Goal: Communication & Community: Participate in discussion

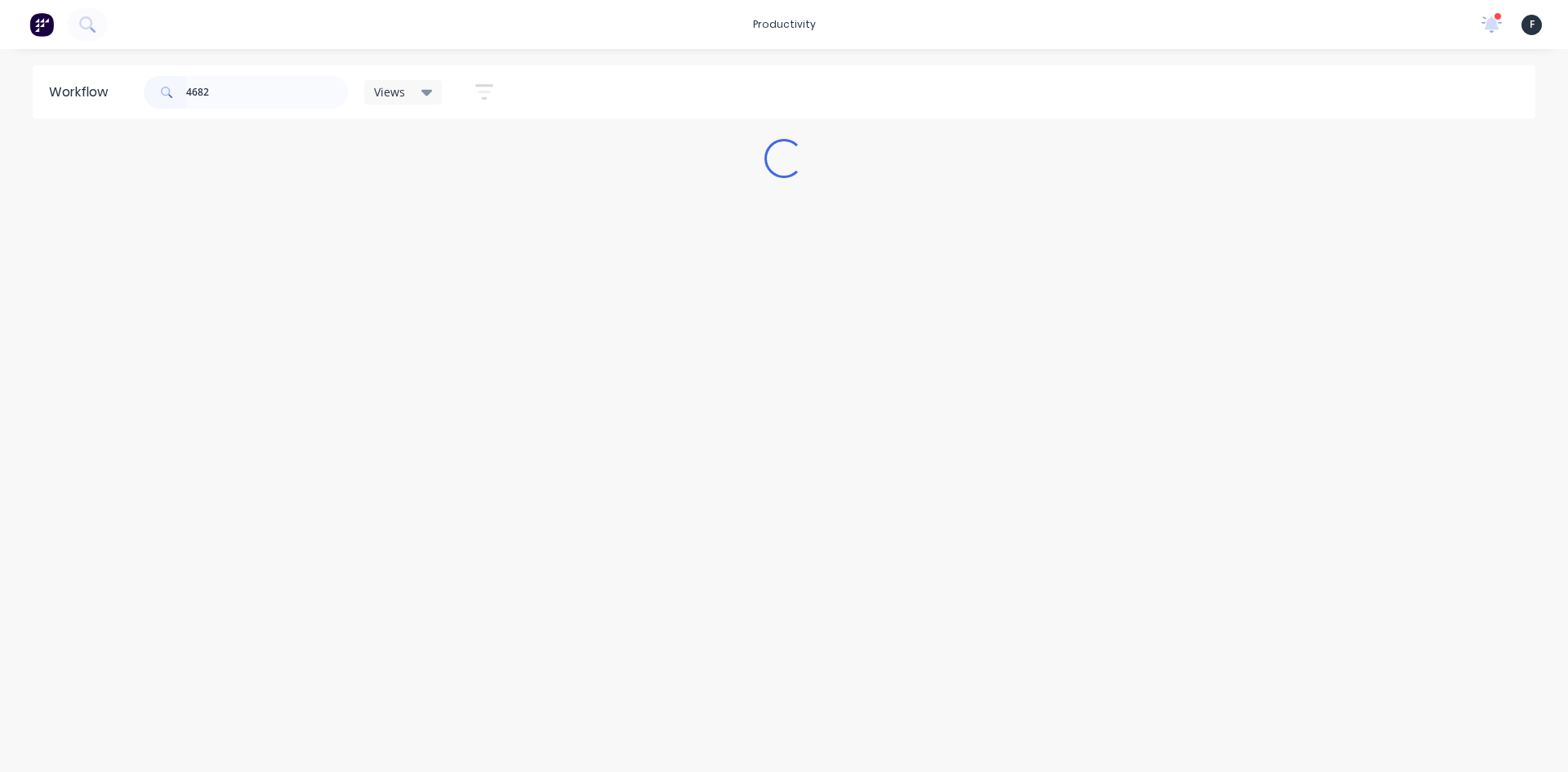
type input "46828"
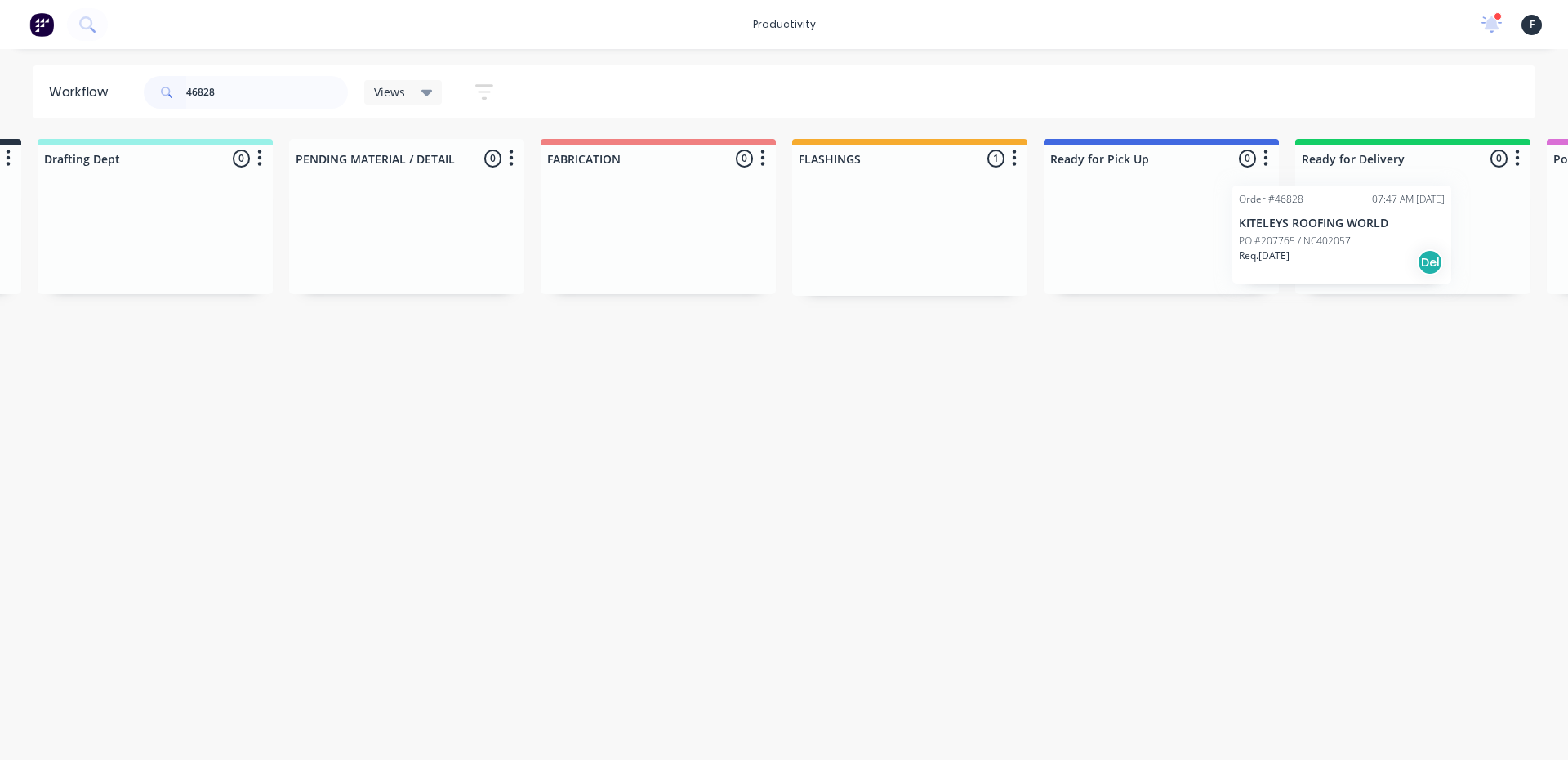
drag, startPoint x: 1102, startPoint y: 253, endPoint x: 1300, endPoint y: 254, distance: 198.0
click at [1300, 254] on div "Submitted 0 Sort By Created date Required date Order number Customer name Most …" at bounding box center [1100, 217] width 2724 height 157
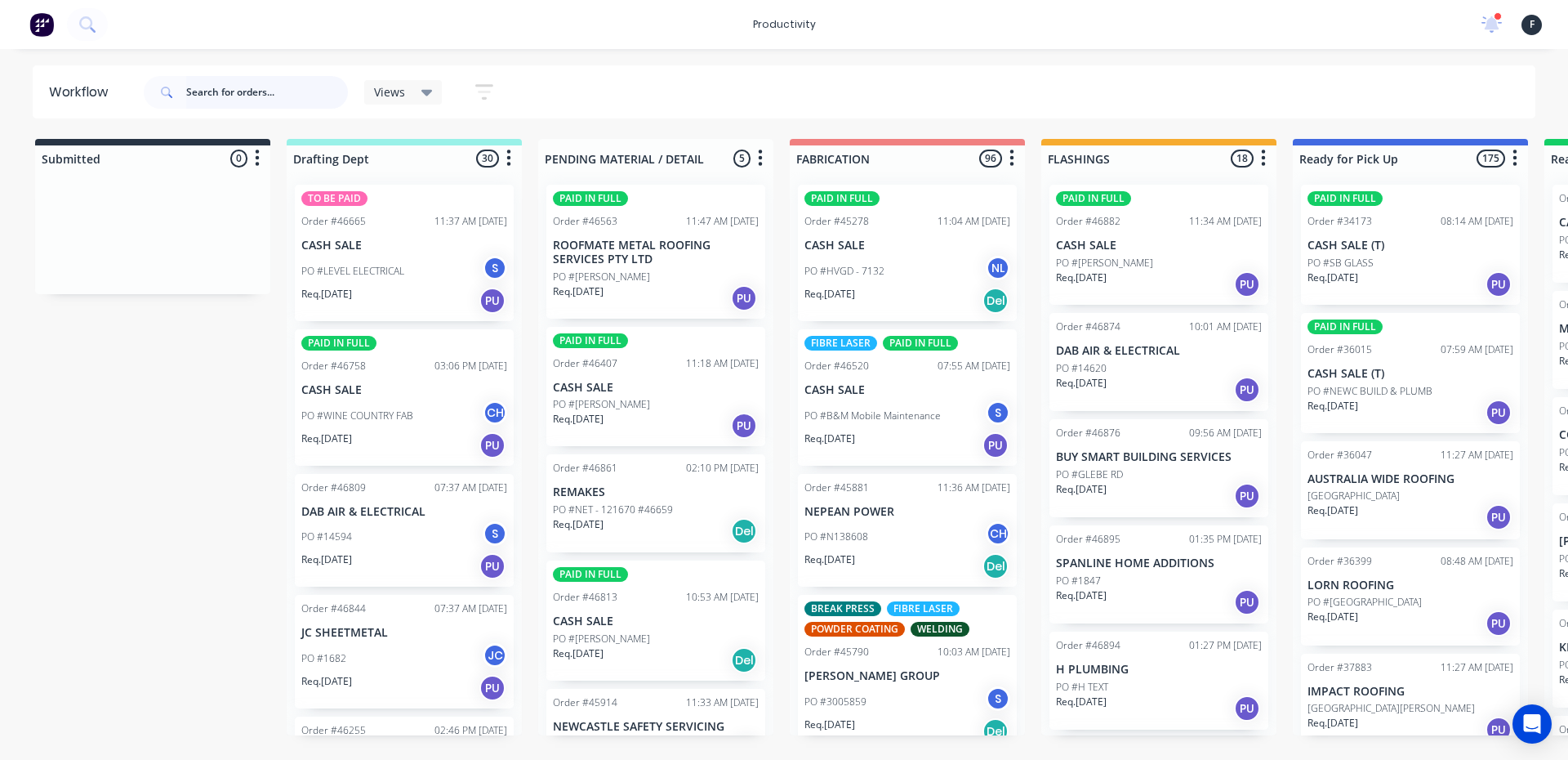
click at [206, 94] on input "text" at bounding box center [267, 92] width 162 height 33
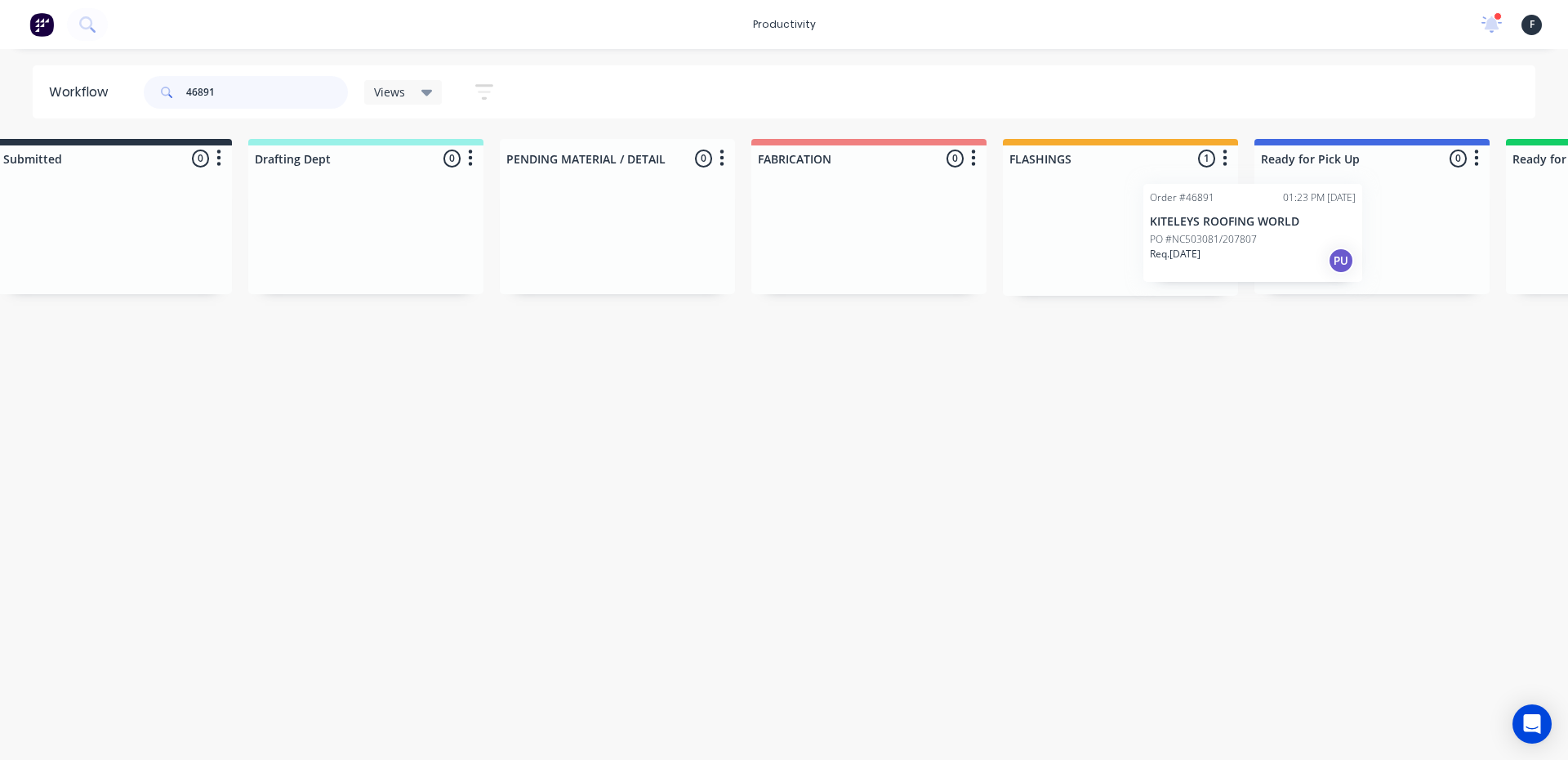
drag, startPoint x: 1115, startPoint y: 265, endPoint x: 1217, endPoint y: 264, distance: 102.0
click at [1217, 264] on div "Order #46891 01:23 PM 11/08/25 KITELEYS ROOFING WORLD PO #NC503081/207807 Req. …" at bounding box center [1121, 234] width 236 height 124
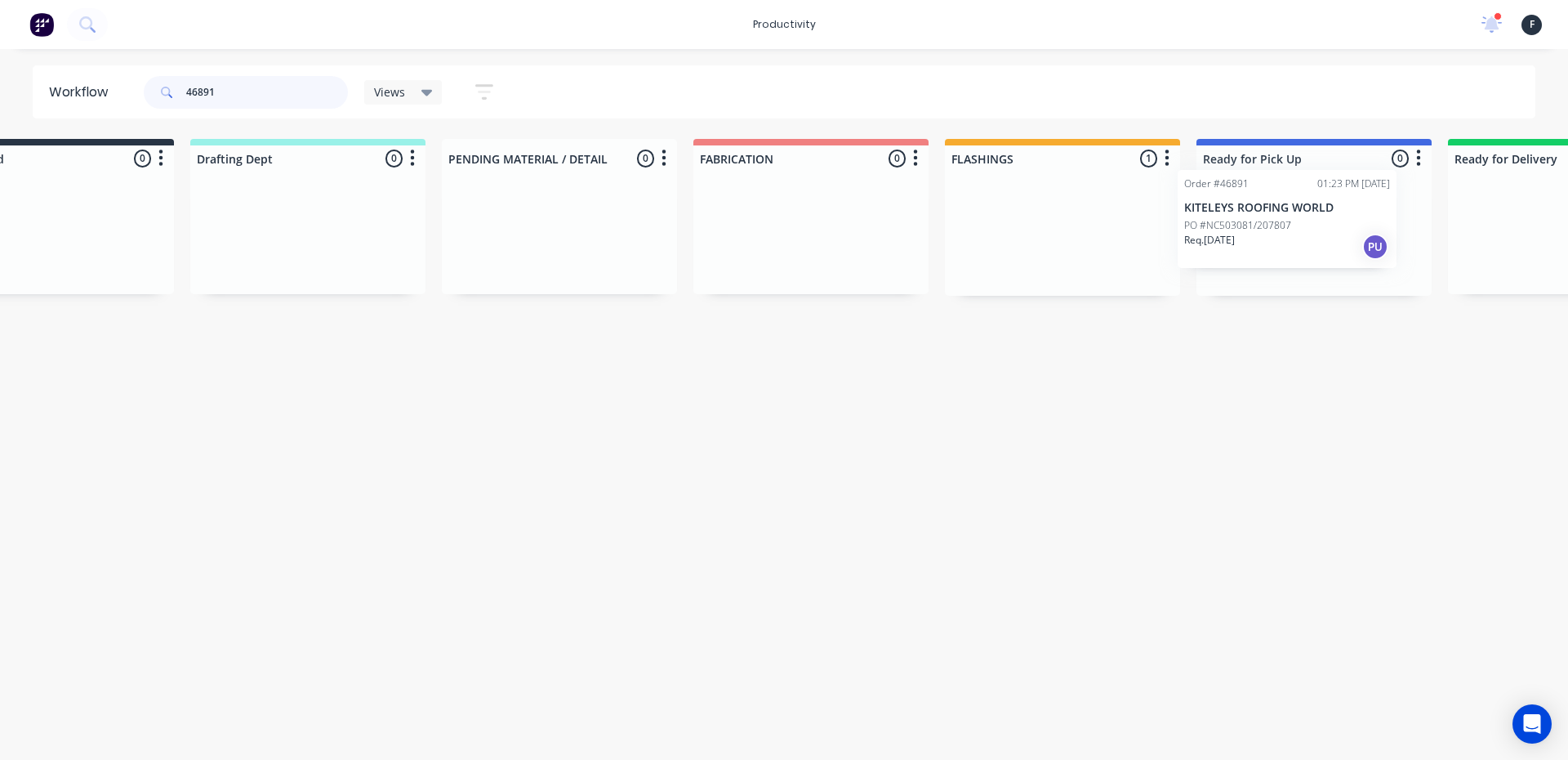
scroll to position [0, 120]
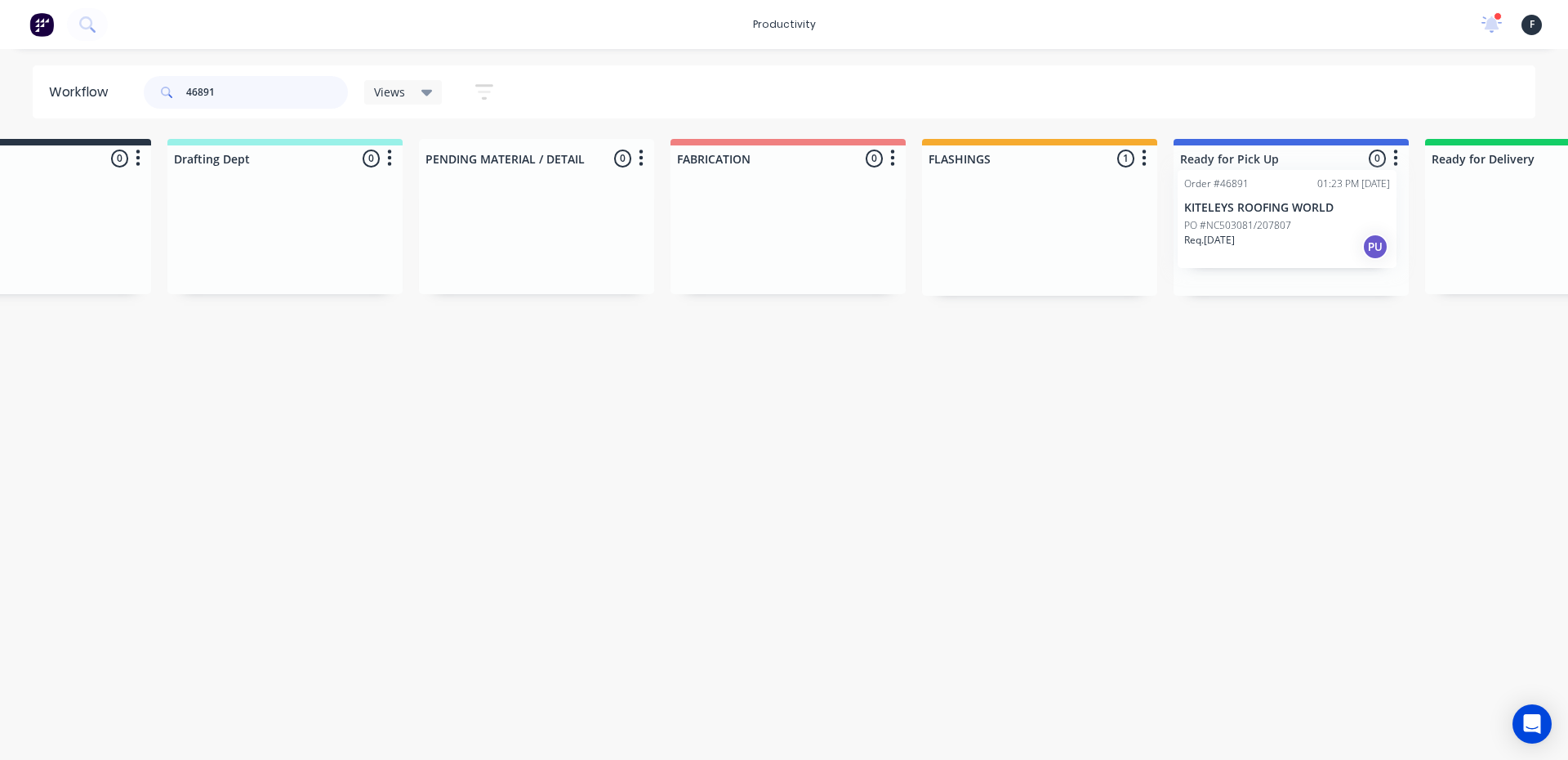
drag, startPoint x: 1135, startPoint y: 235, endPoint x: 1314, endPoint y: 220, distance: 179.6
click at [1314, 220] on div "Submitted 0 Sort By Created date Required date Order number Customer name Most …" at bounding box center [1230, 217] width 2724 height 157
type input "46891"
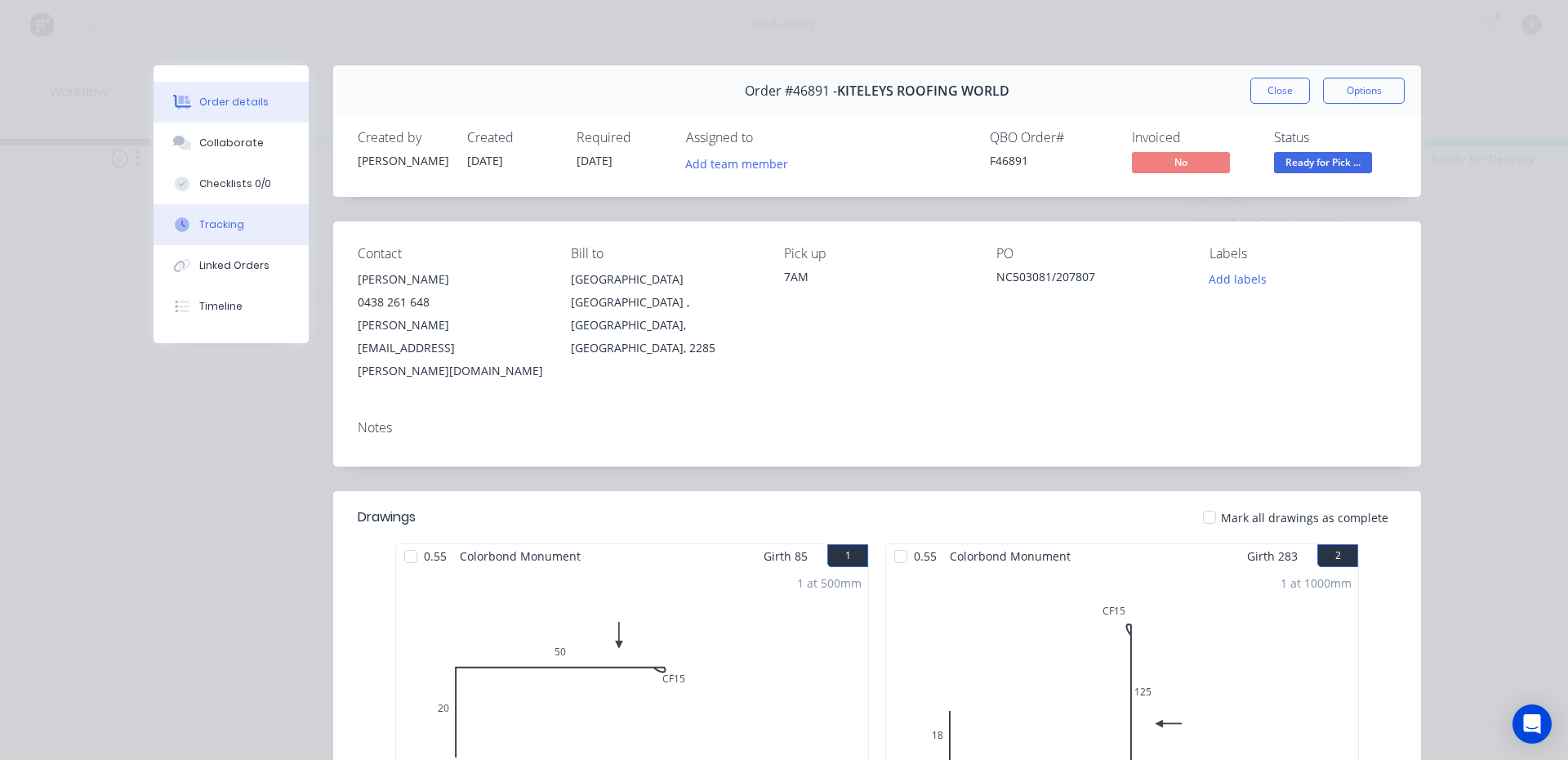
click at [237, 150] on div "Collaborate" at bounding box center [231, 142] width 65 height 15
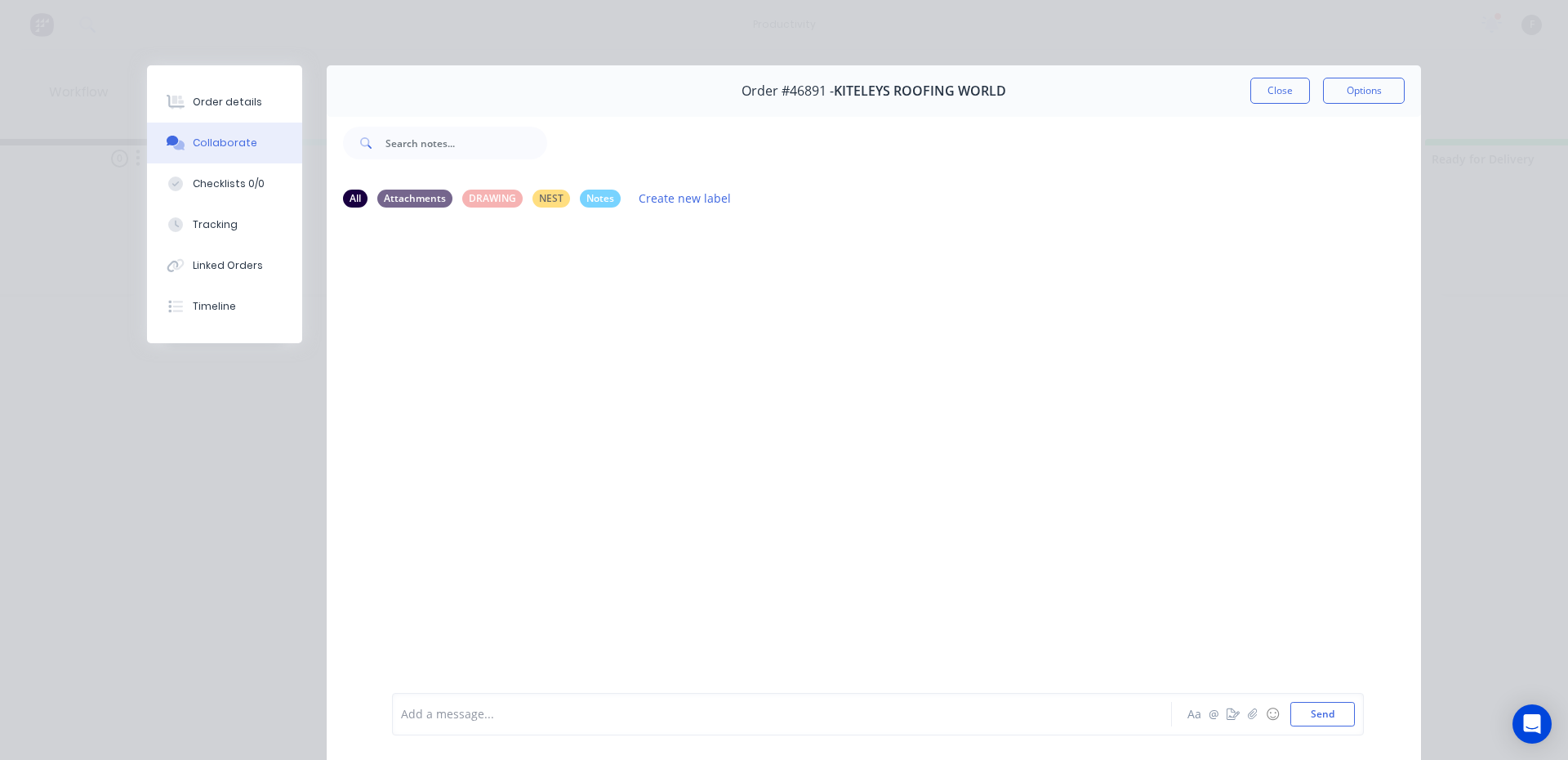
click at [532, 708] on div at bounding box center [759, 714] width 715 height 17
click at [1265, 93] on button "Close" at bounding box center [1279, 90] width 59 height 26
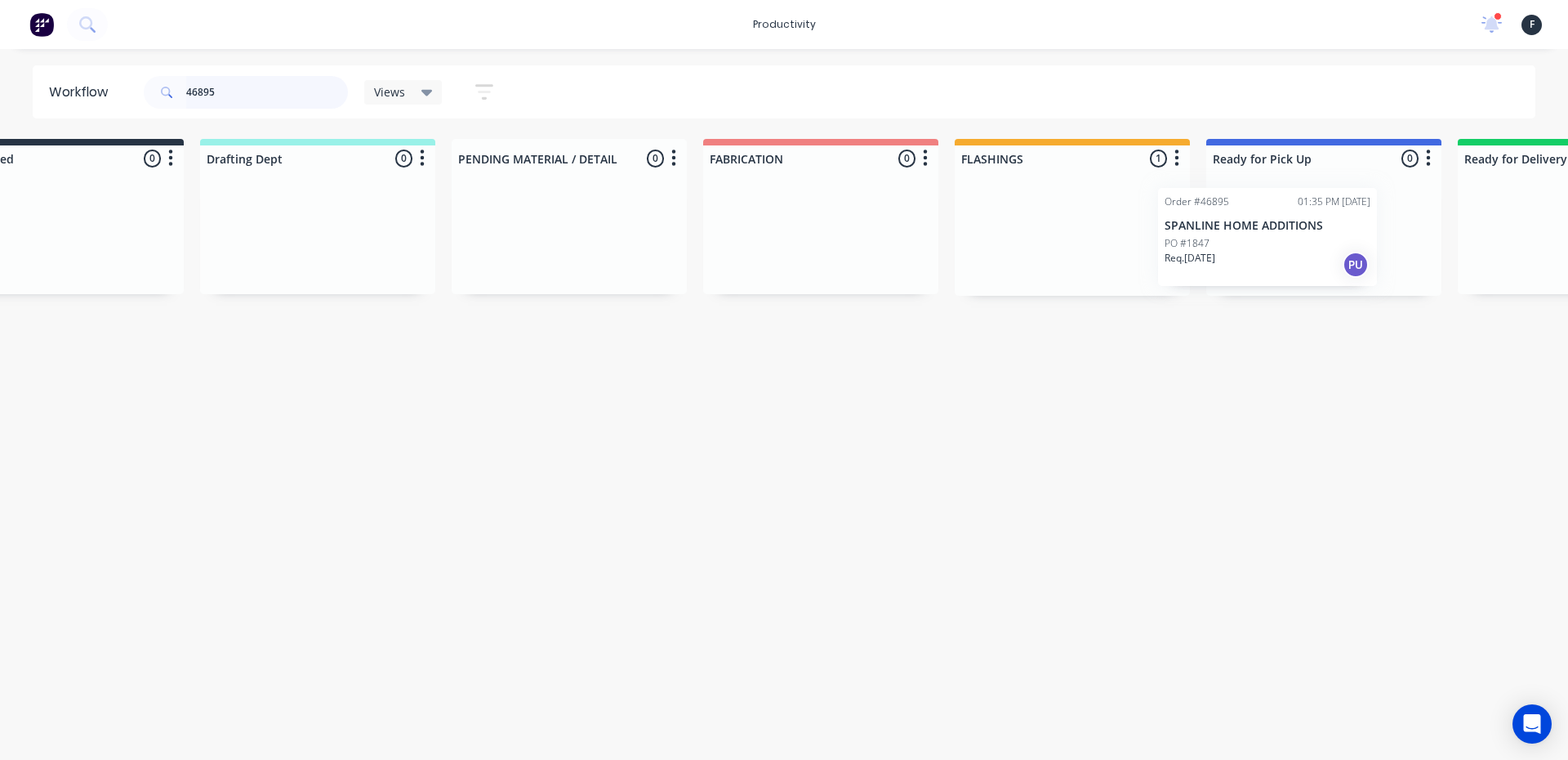
scroll to position [0, 97]
drag, startPoint x: 1079, startPoint y: 244, endPoint x: 1191, endPoint y: 248, distance: 112.1
click at [1191, 248] on div "Submitted 0 Sort By Created date Required date Order number Customer name Most …" at bounding box center [1255, 217] width 2724 height 157
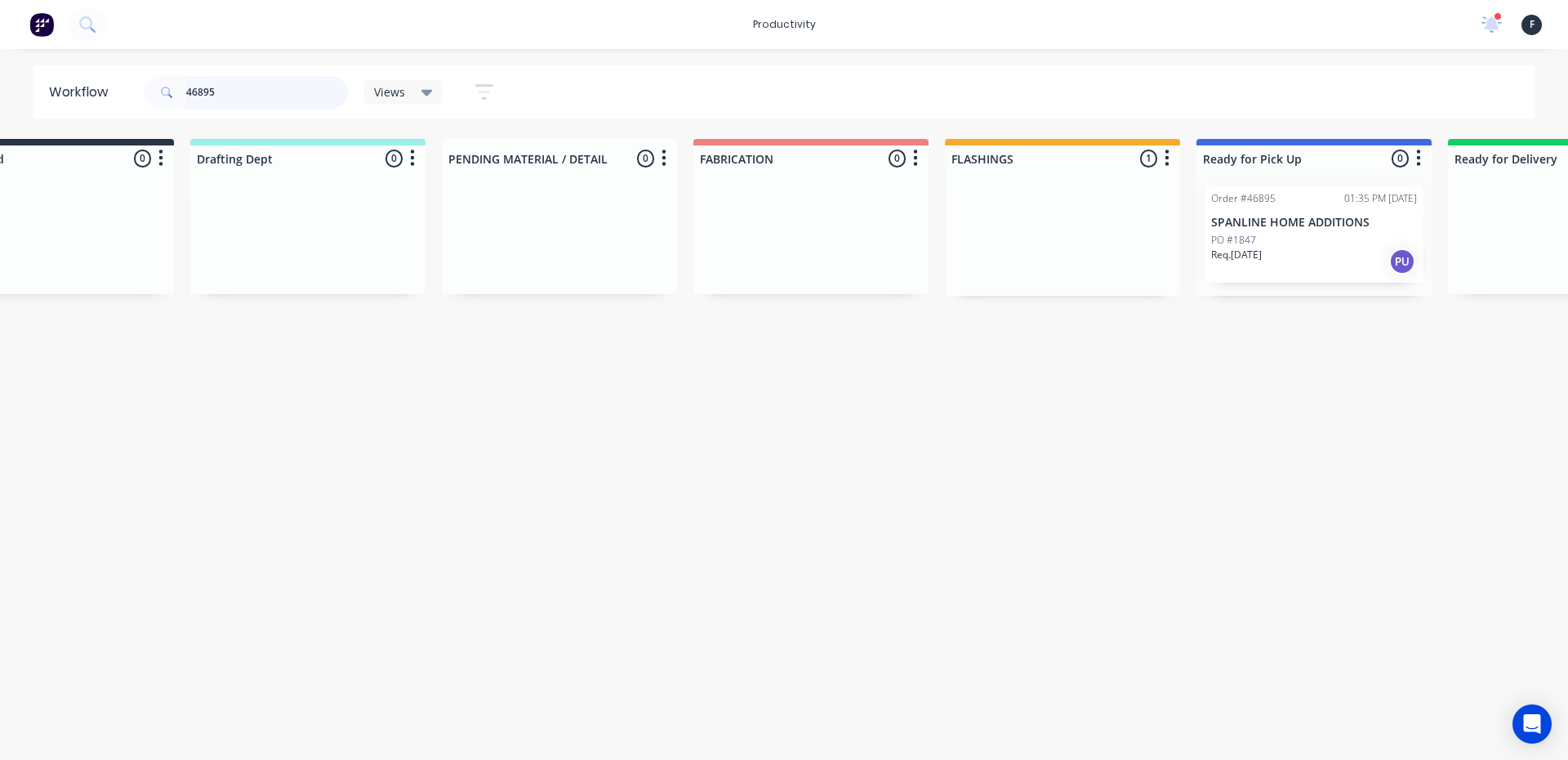
type input "46895"
click at [1238, 250] on div at bounding box center [1314, 234] width 236 height 124
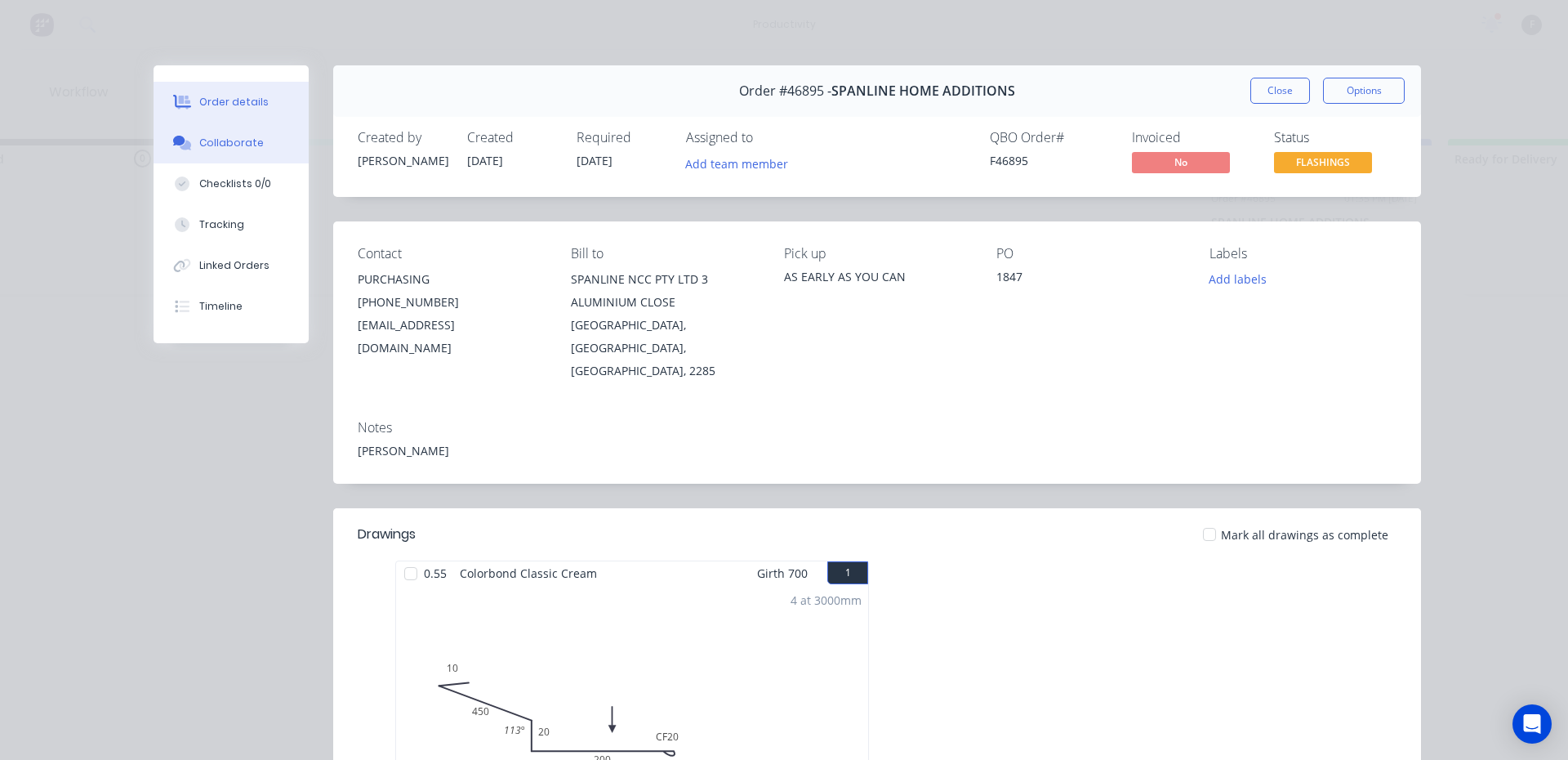
click at [186, 154] on button "Collaborate" at bounding box center [231, 142] width 155 height 41
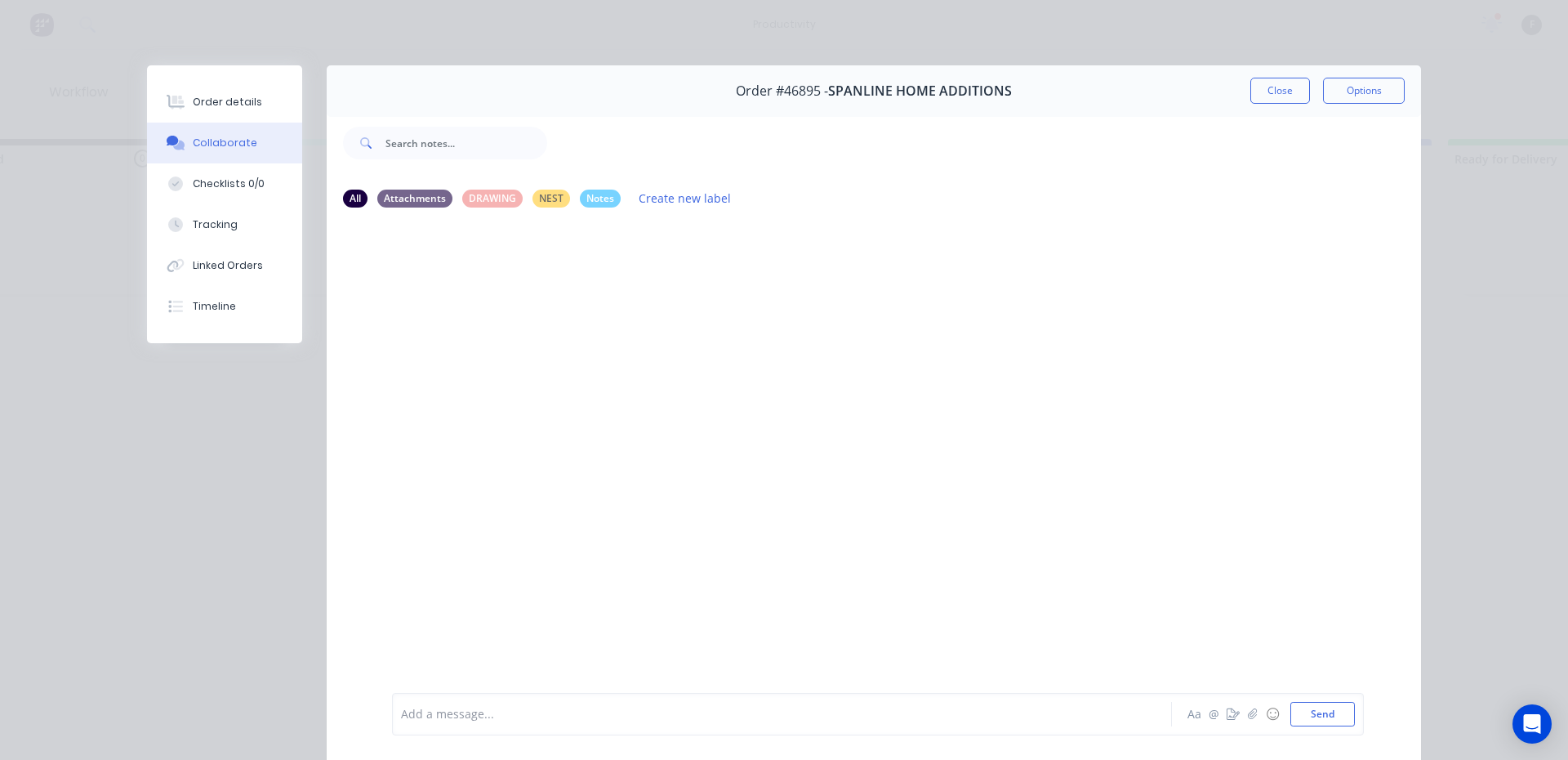
click at [434, 729] on div "Add a message... Aa @ ☺ Send" at bounding box center [878, 713] width 972 height 43
click at [431, 719] on div at bounding box center [759, 714] width 715 height 17
click at [1285, 91] on button "Close" at bounding box center [1279, 90] width 59 height 26
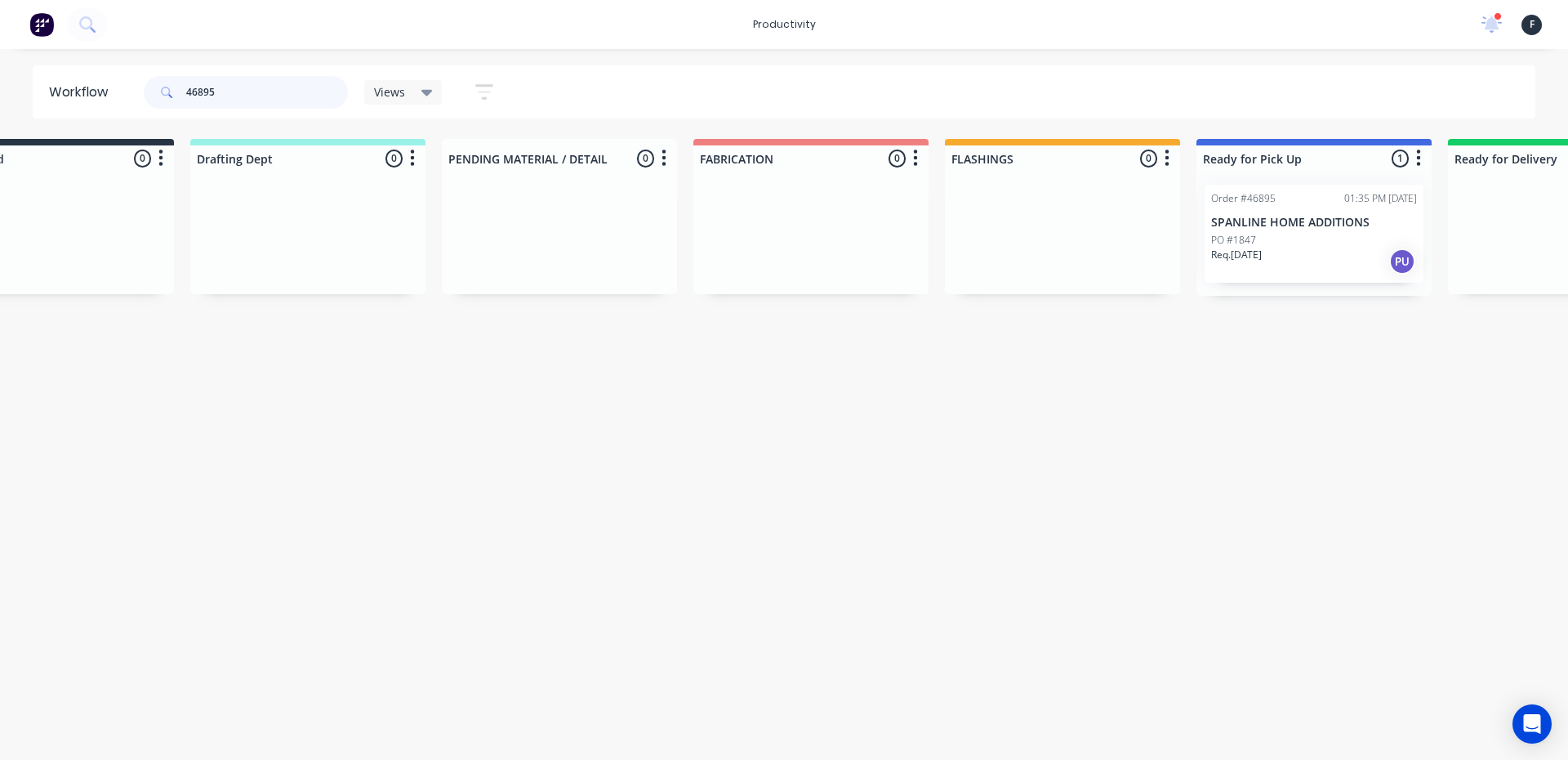
click at [258, 96] on input "46895" at bounding box center [267, 92] width 162 height 33
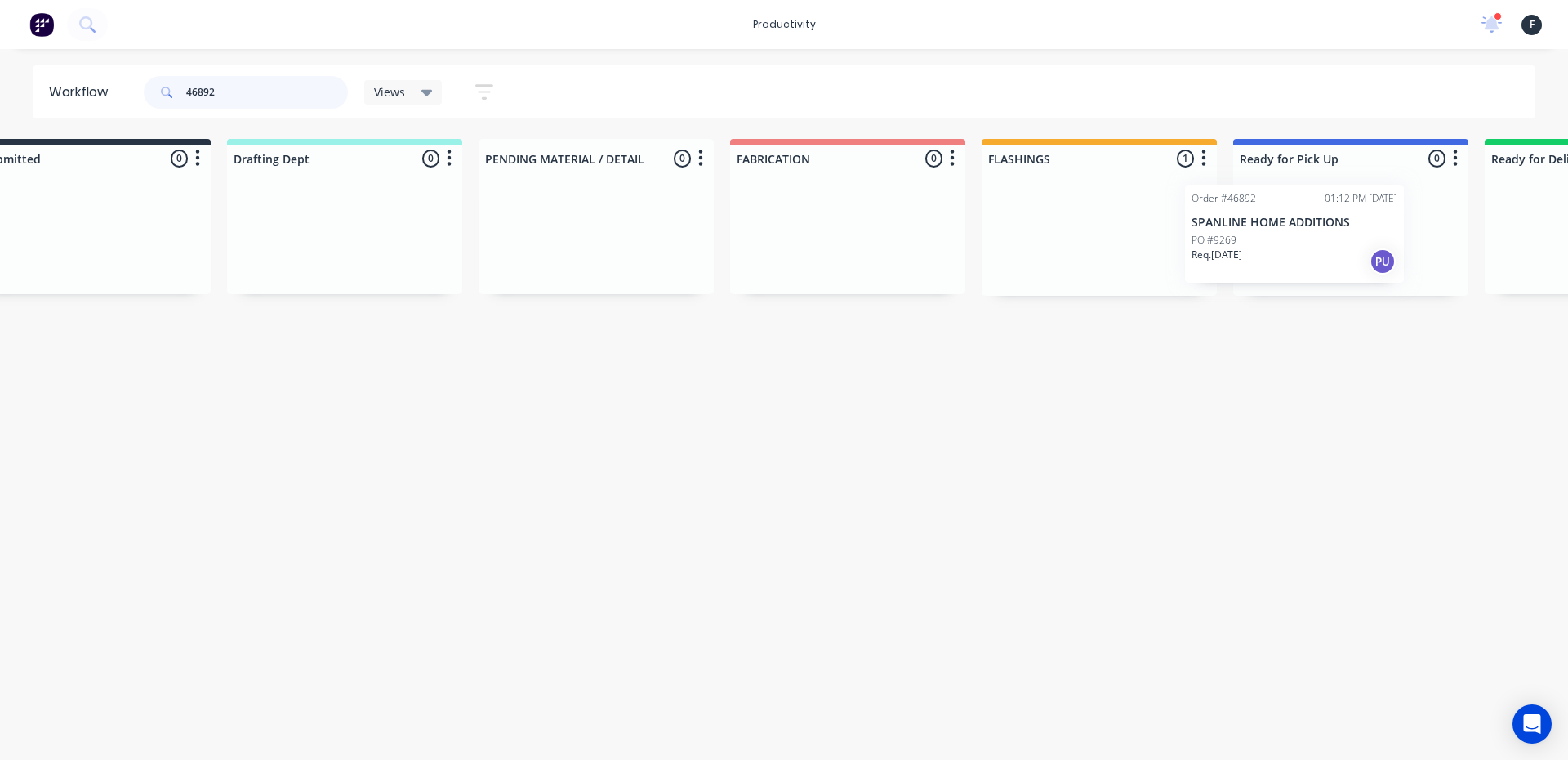
drag, startPoint x: 1112, startPoint y: 264, endPoint x: 1255, endPoint y: 264, distance: 143.0
click at [1255, 264] on div "Submitted 0 Sort By Created date Required date Order number Customer name Most …" at bounding box center [1289, 217] width 2724 height 157
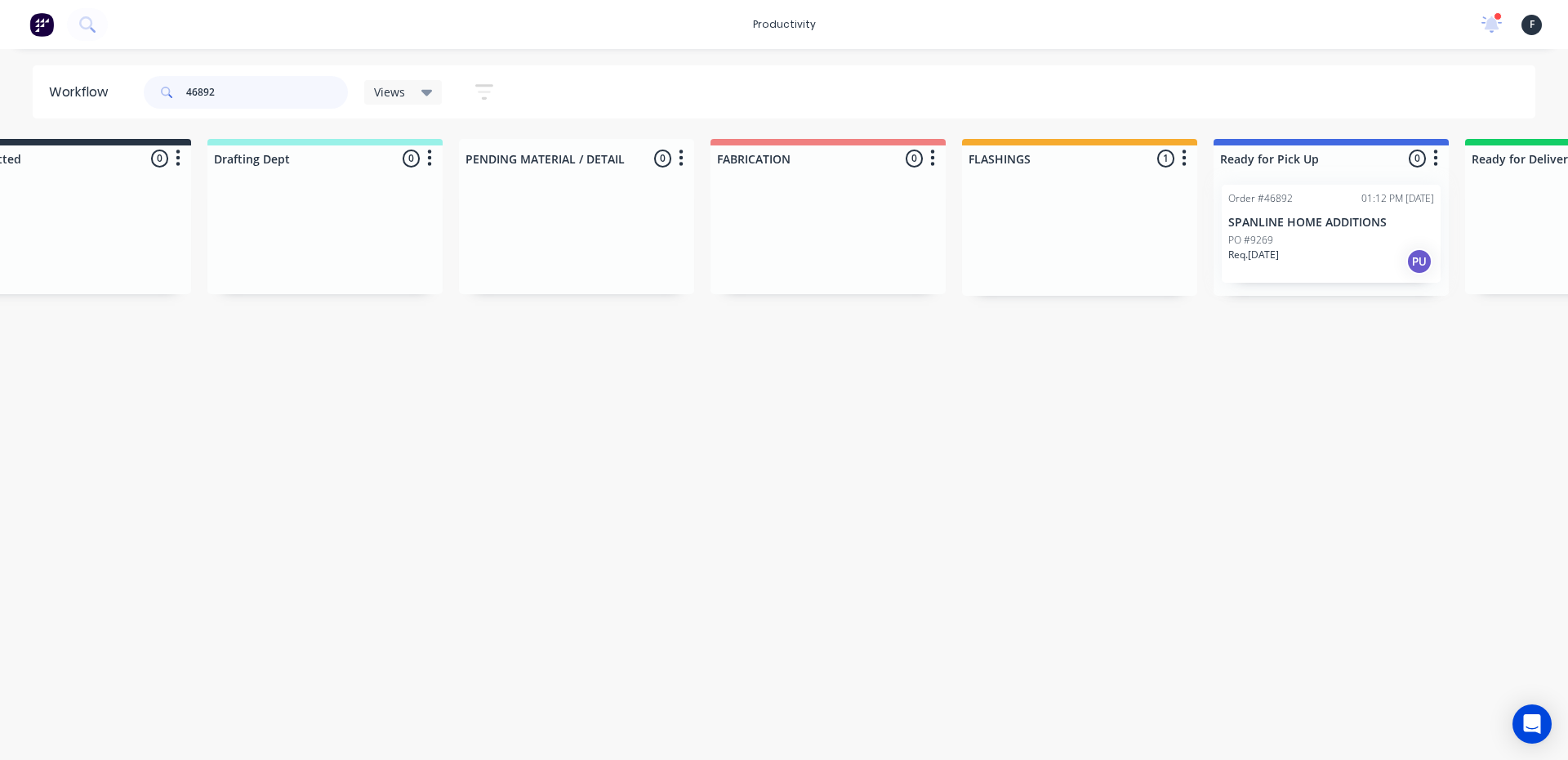
type input "46892"
click at [1327, 264] on div at bounding box center [1331, 234] width 236 height 124
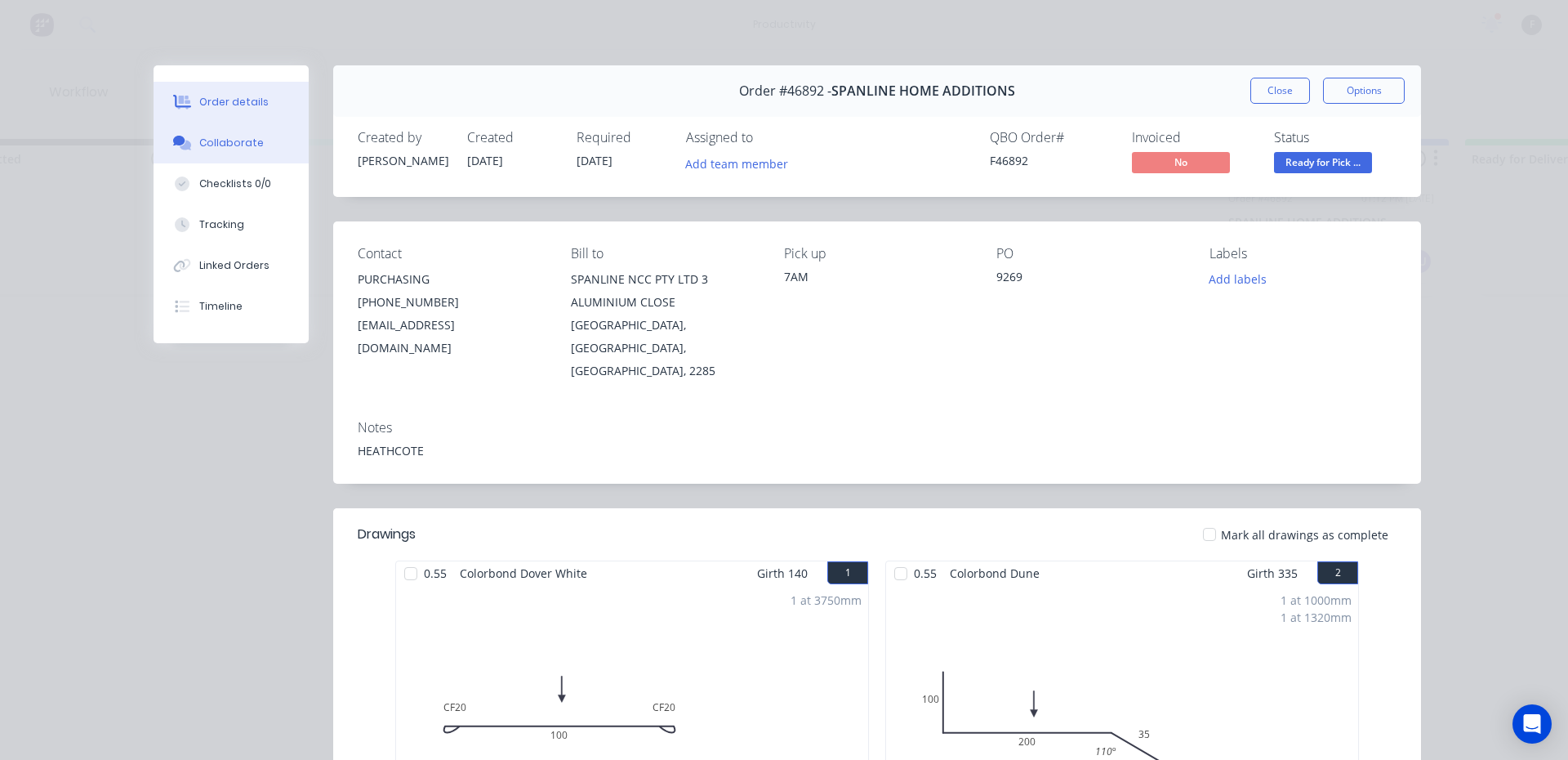
click at [290, 142] on button "Collaborate" at bounding box center [231, 142] width 155 height 41
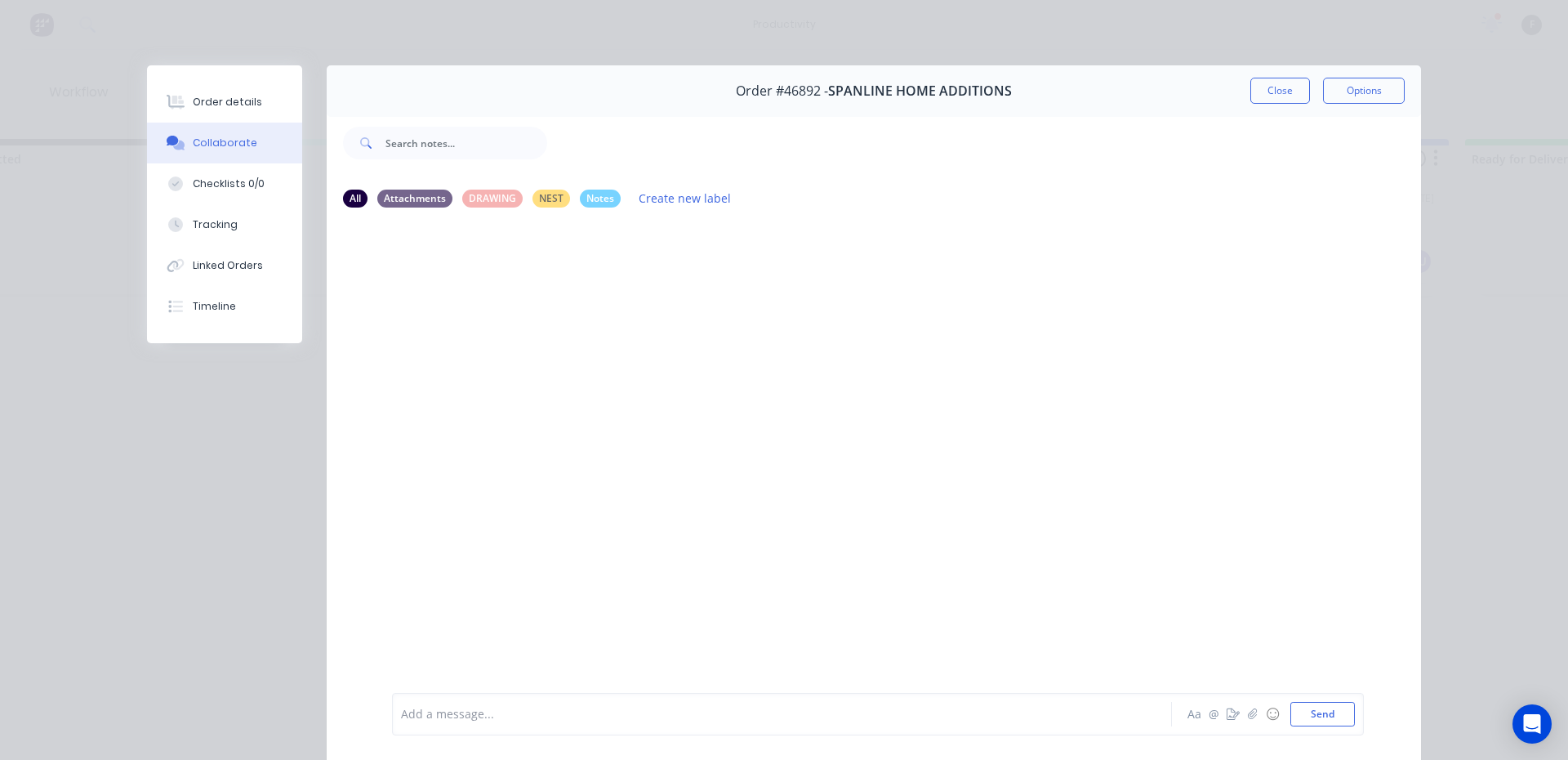
click at [483, 720] on div at bounding box center [759, 714] width 715 height 17
click at [1250, 95] on button "Close" at bounding box center [1279, 90] width 59 height 26
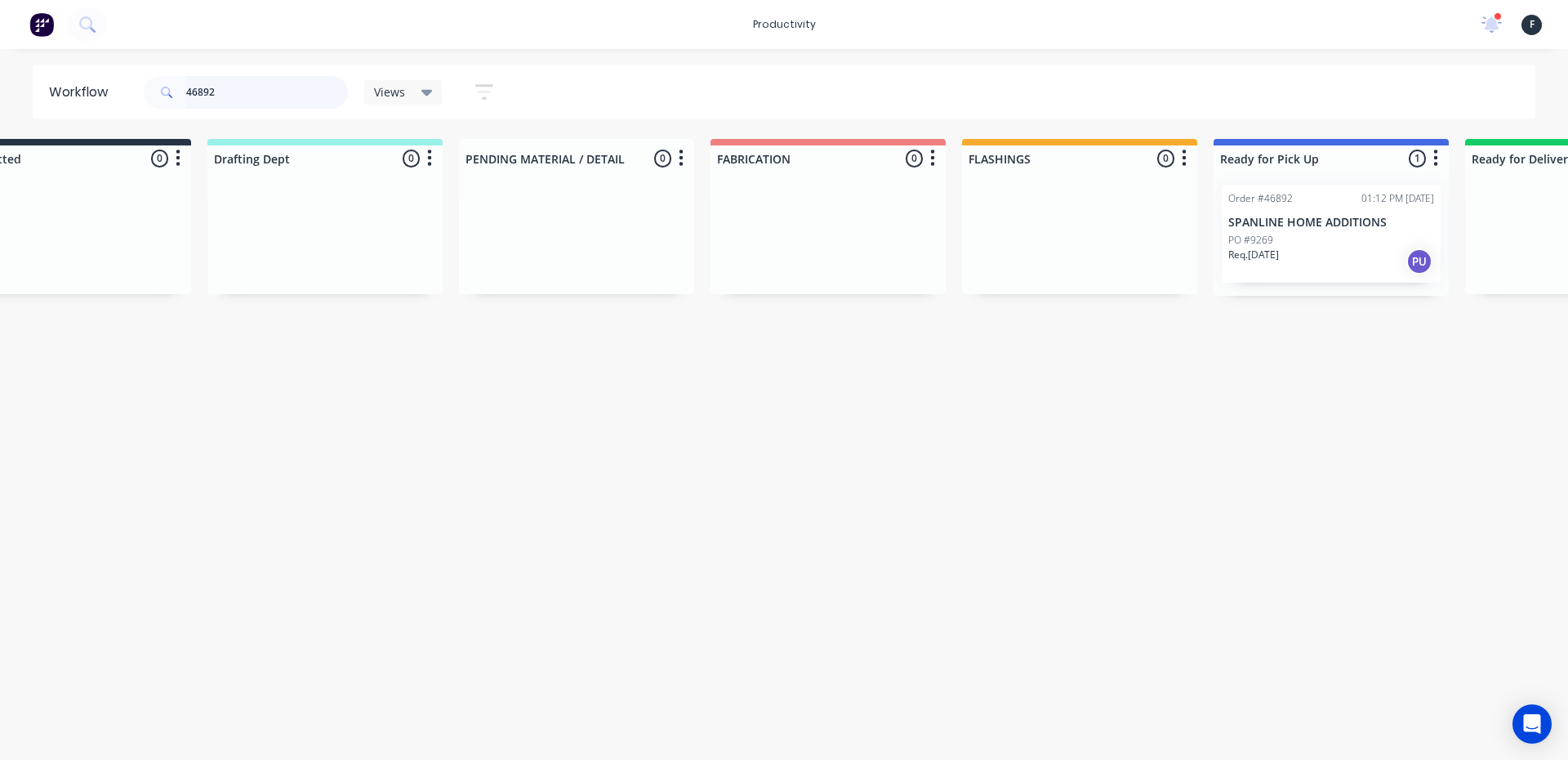
click at [277, 101] on input "46892" at bounding box center [267, 92] width 162 height 33
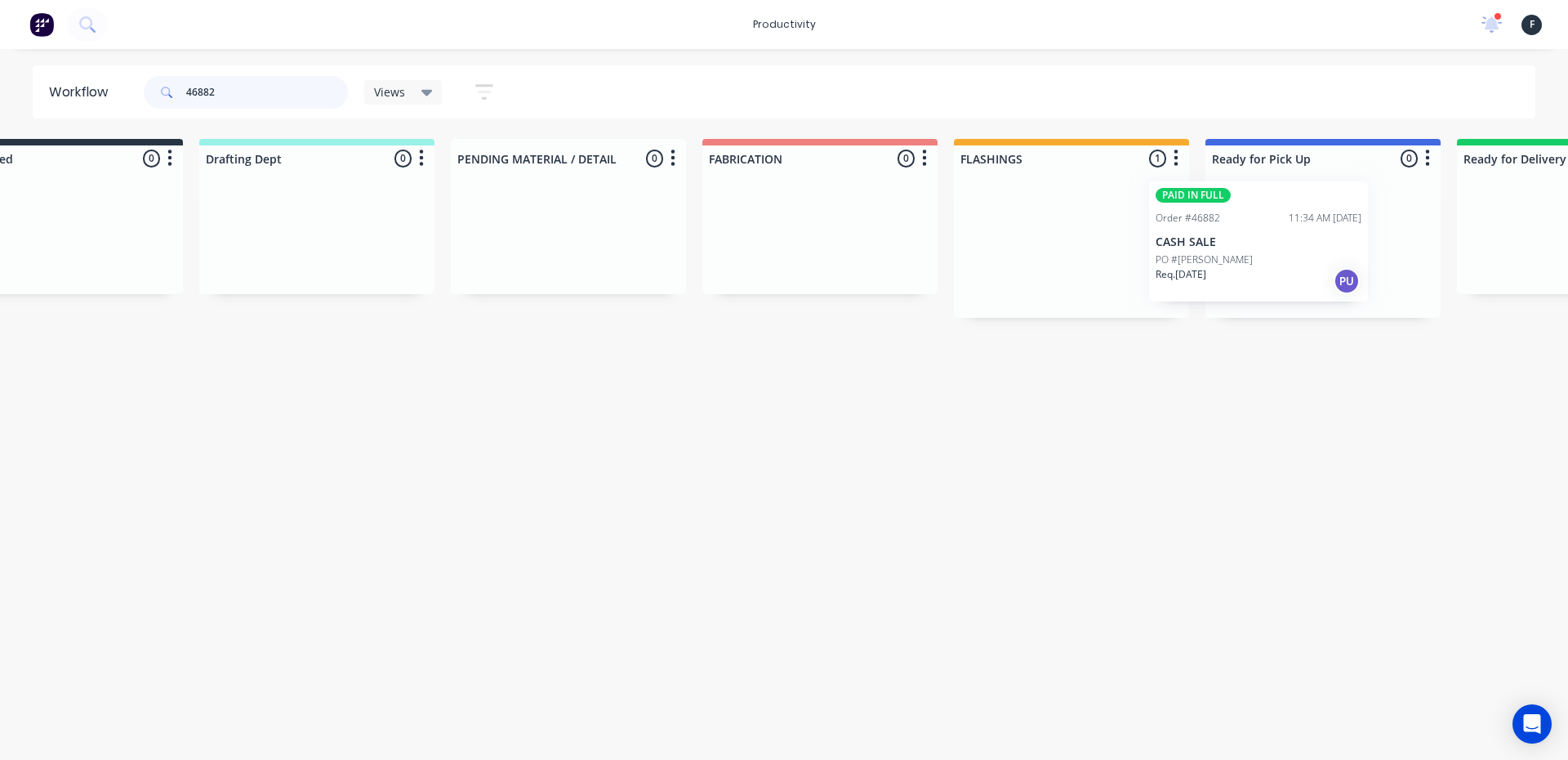
scroll to position [0, 99]
drag, startPoint x: 1071, startPoint y: 249, endPoint x: 1179, endPoint y: 246, distance: 108.0
click at [1179, 246] on div "Submitted 0 Sort By Created date Required date Order number Customer name Most …" at bounding box center [1250, 228] width 2724 height 179
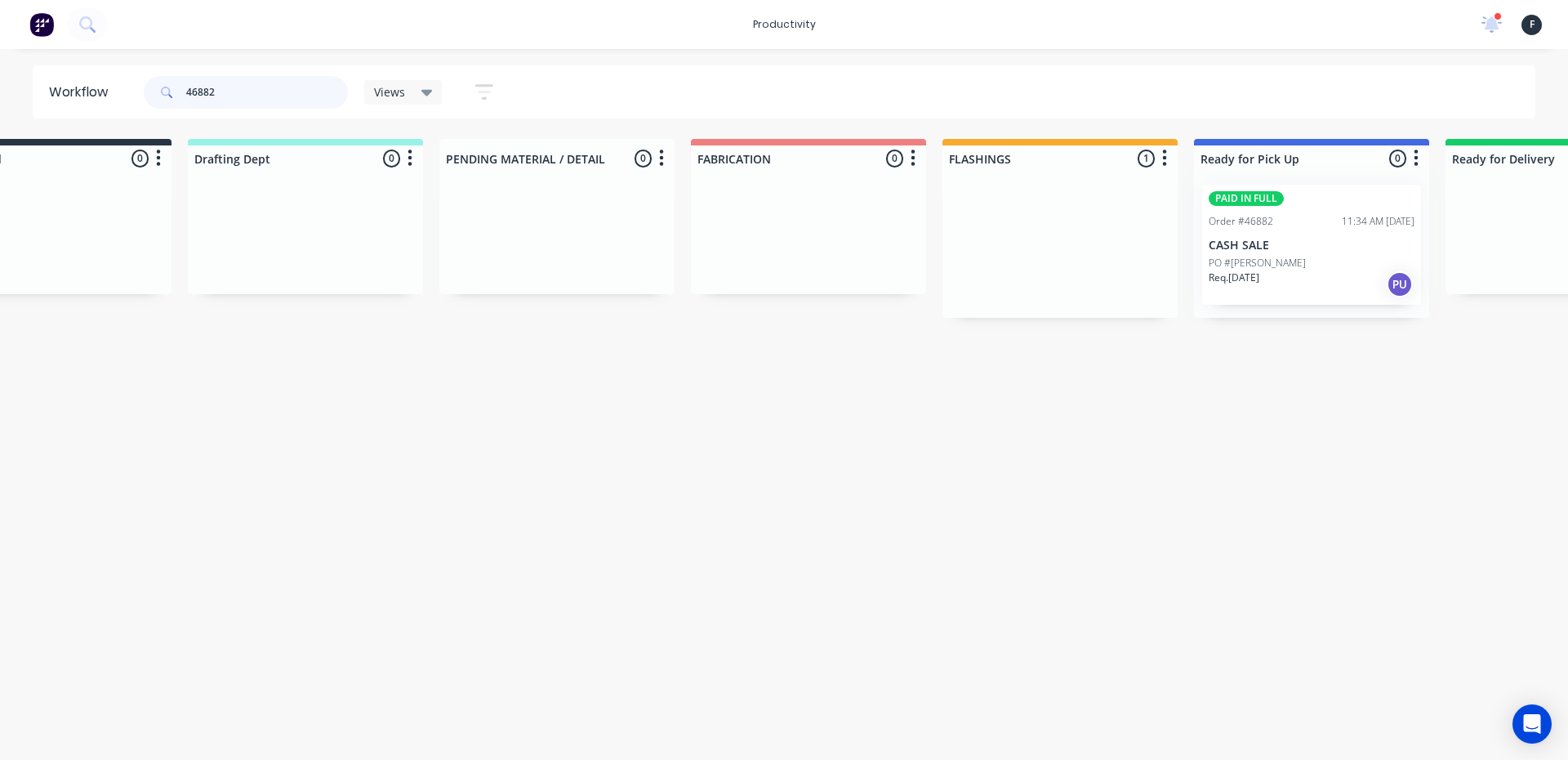
type input "46882"
click at [1327, 263] on div at bounding box center [1312, 245] width 236 height 146
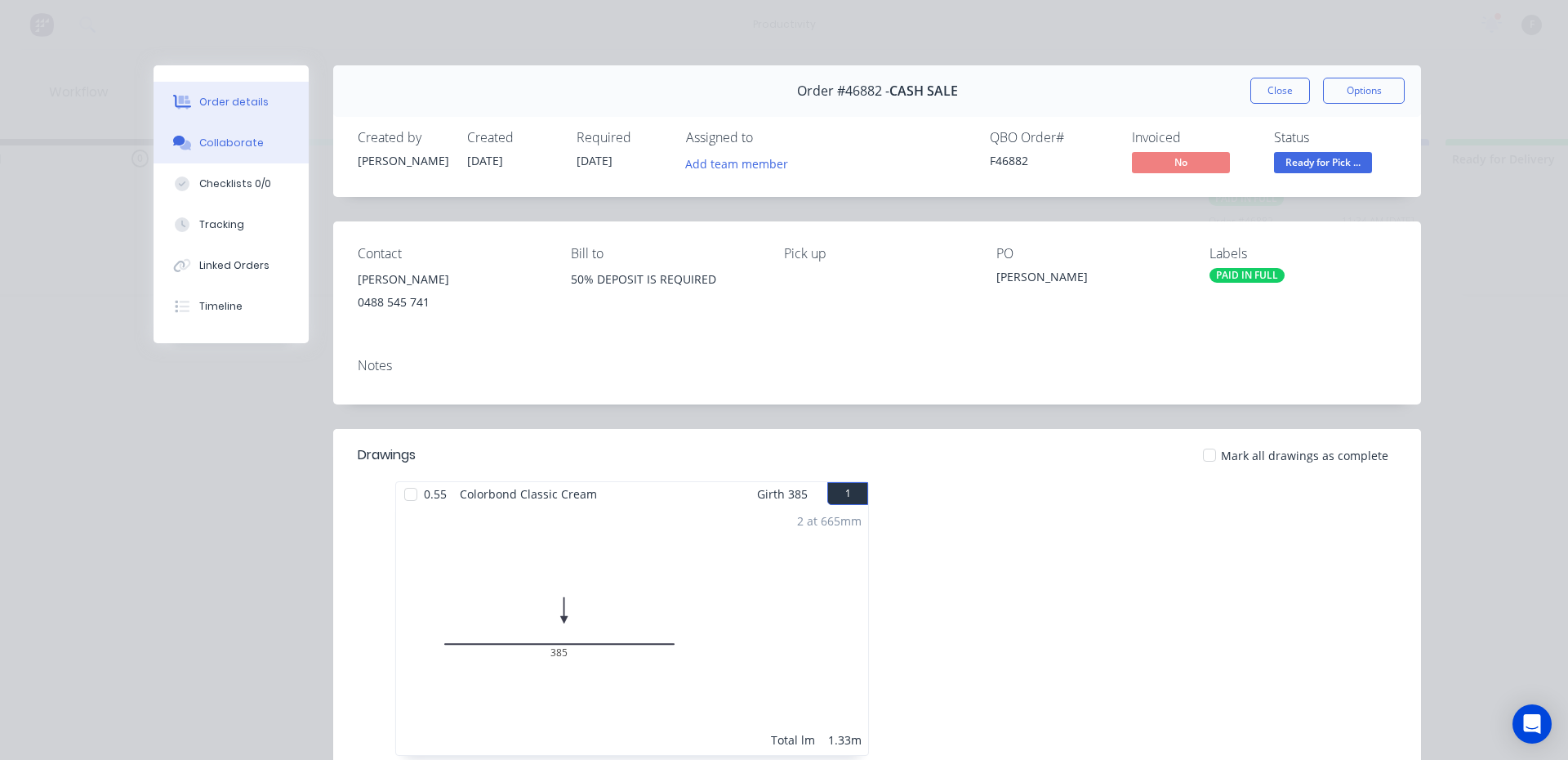
click at [216, 122] on button "Collaborate" at bounding box center [231, 142] width 155 height 41
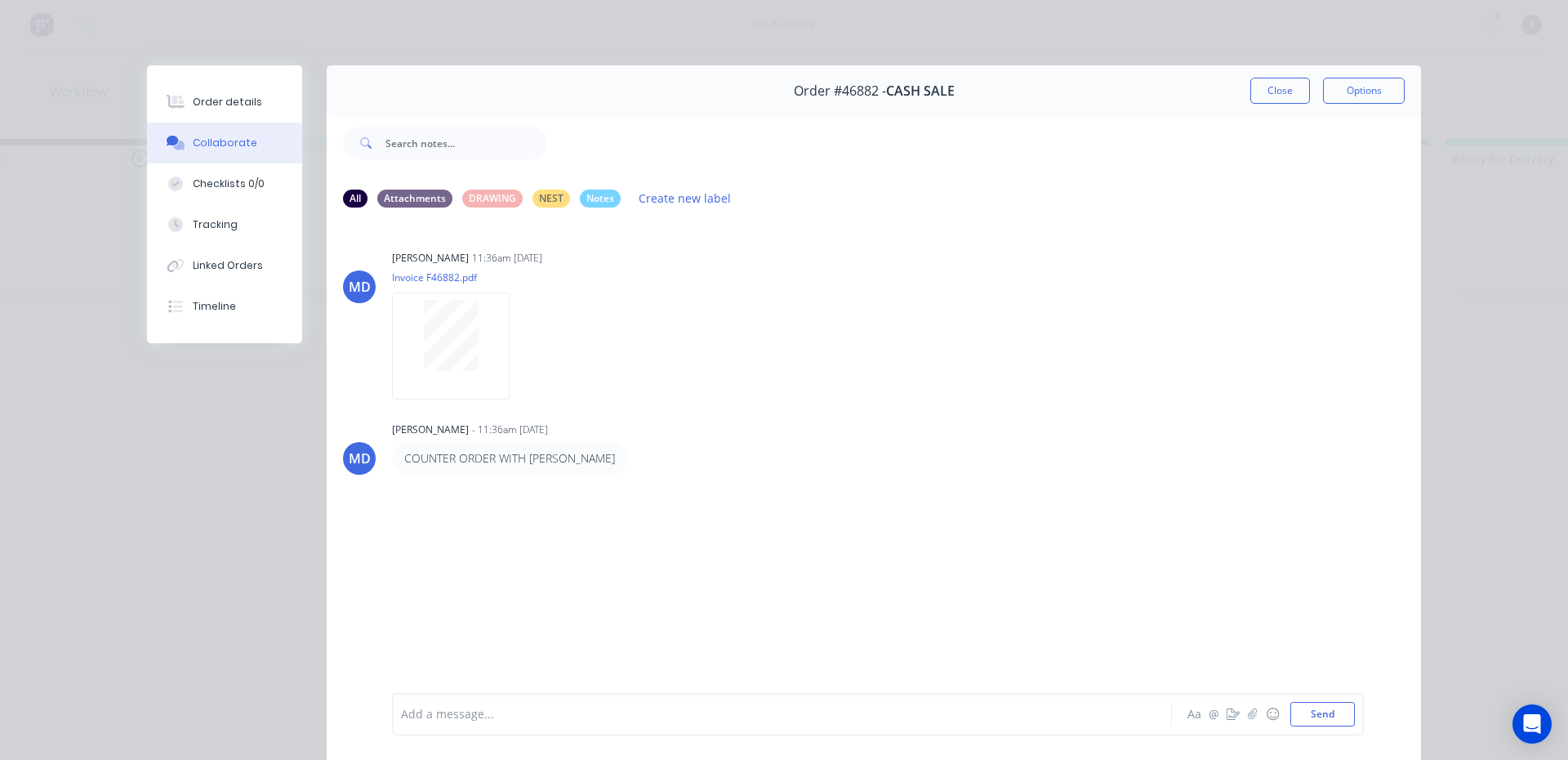
click at [463, 712] on div at bounding box center [759, 714] width 715 height 17
